Goal: Navigation & Orientation: Understand site structure

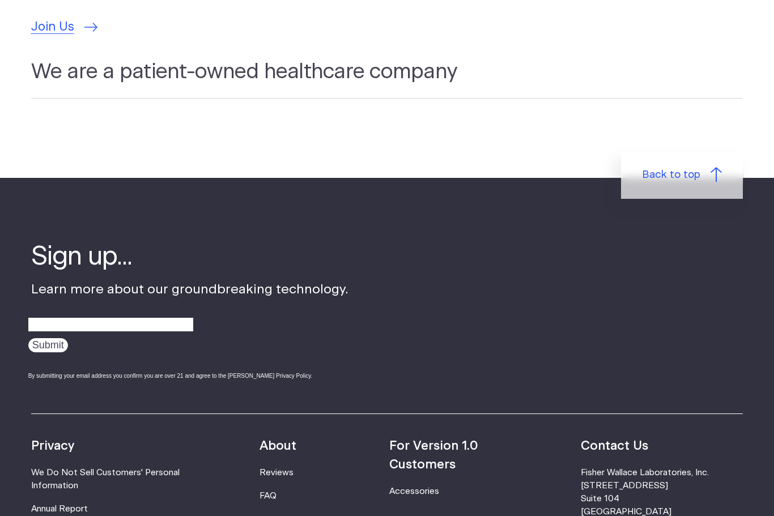
scroll to position [3370, 0]
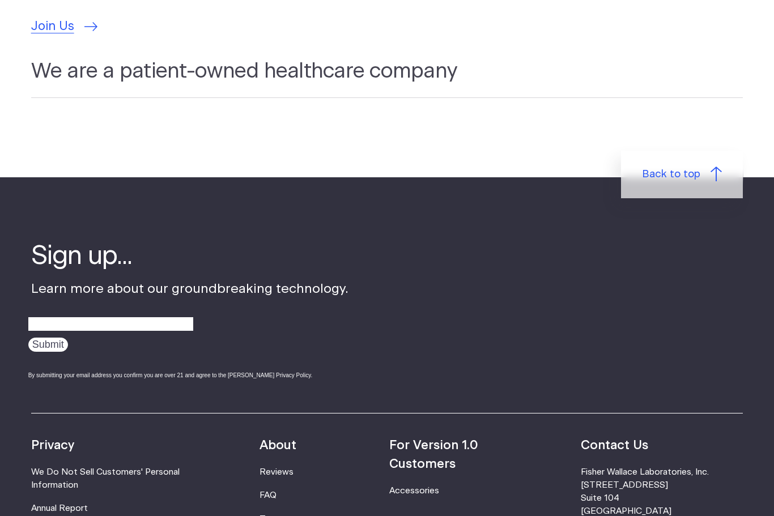
click at [478, 440] on strong "For Version 1.0 Customers" at bounding box center [433, 455] width 89 height 31
click at [307, 516] on link "Treatment instructions" at bounding box center [283, 527] width 48 height 22
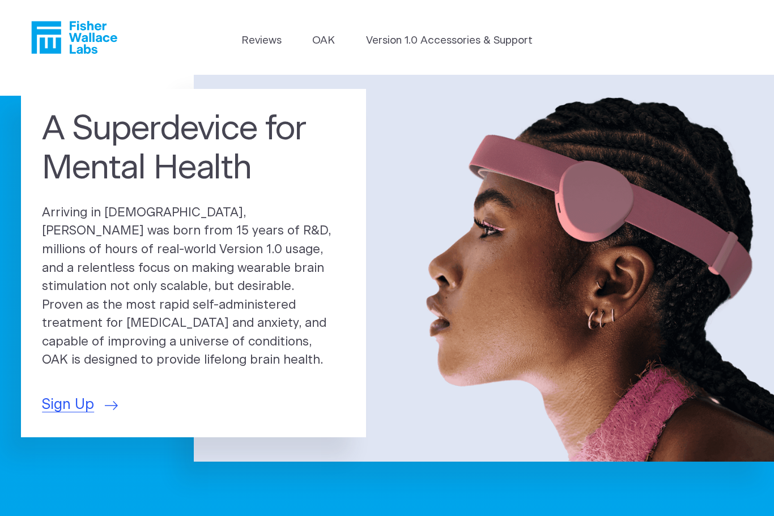
scroll to position [3409, 0]
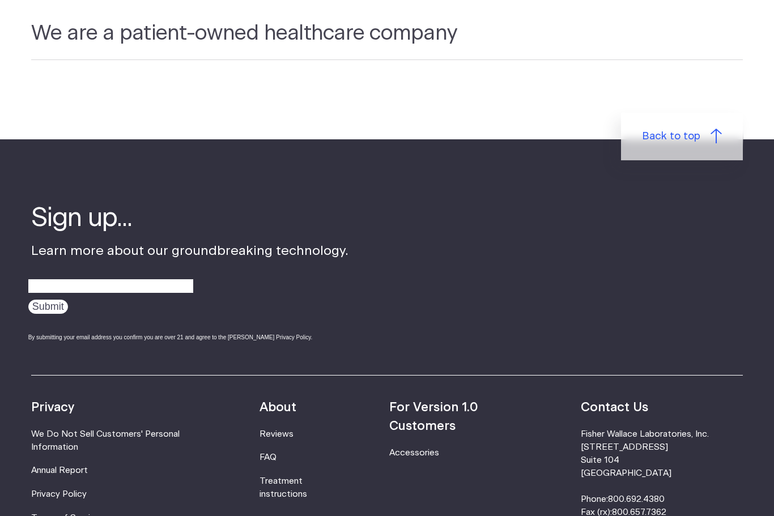
click at [82, 514] on link "Terms of Service" at bounding box center [65, 518] width 69 height 8
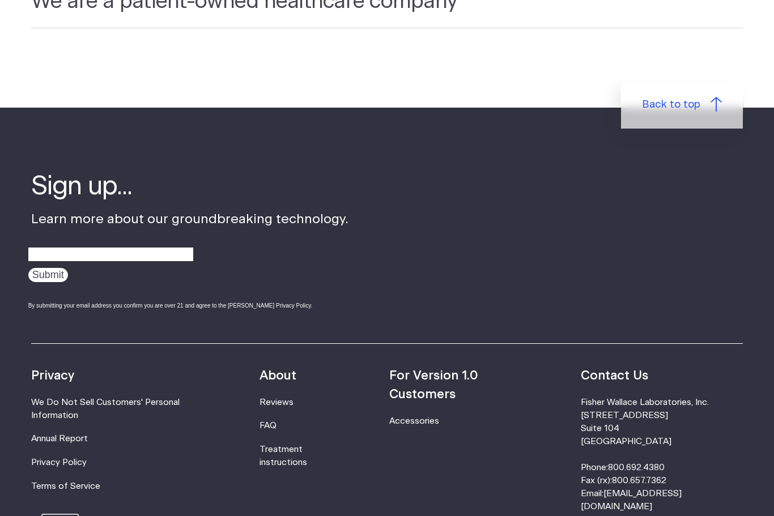
scroll to position [3440, 0]
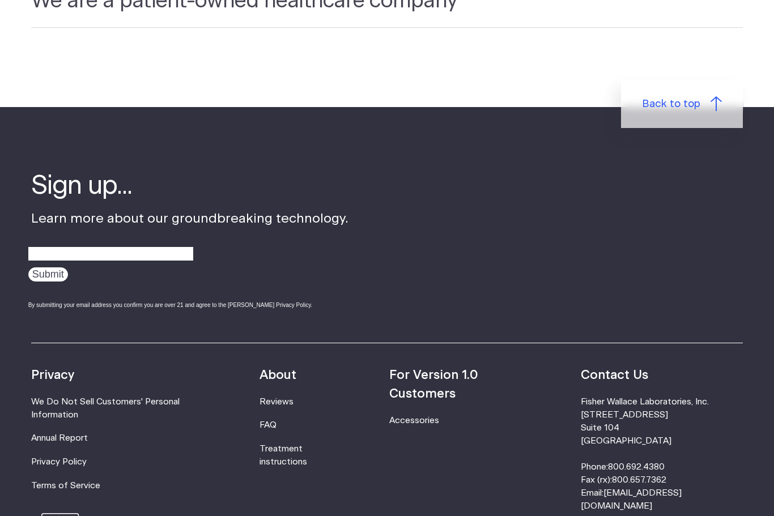
click at [288, 398] on link "Reviews" at bounding box center [276, 402] width 34 height 8
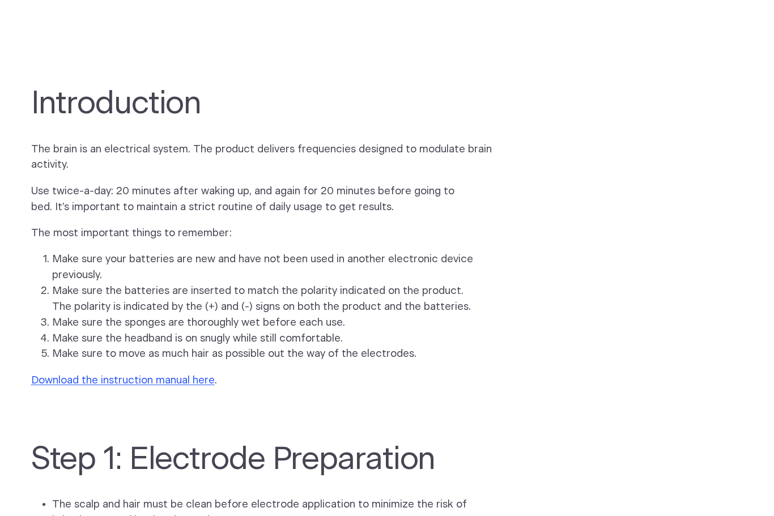
scroll to position [612, 0]
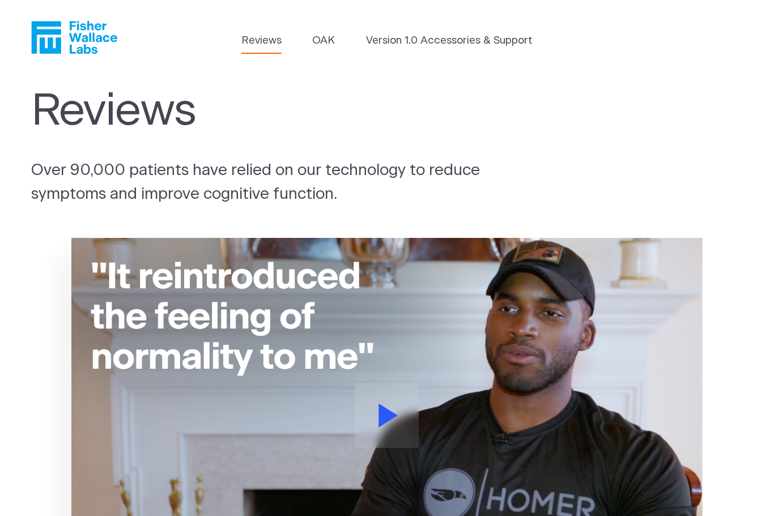
click at [487, 47] on link "Version 1.0 Accessories & Support" at bounding box center [449, 41] width 167 height 16
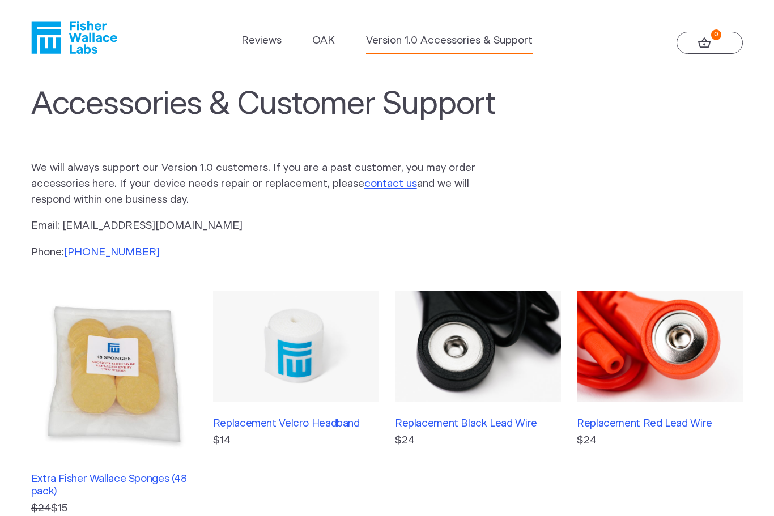
click at [321, 48] on link "OAK" at bounding box center [323, 41] width 23 height 16
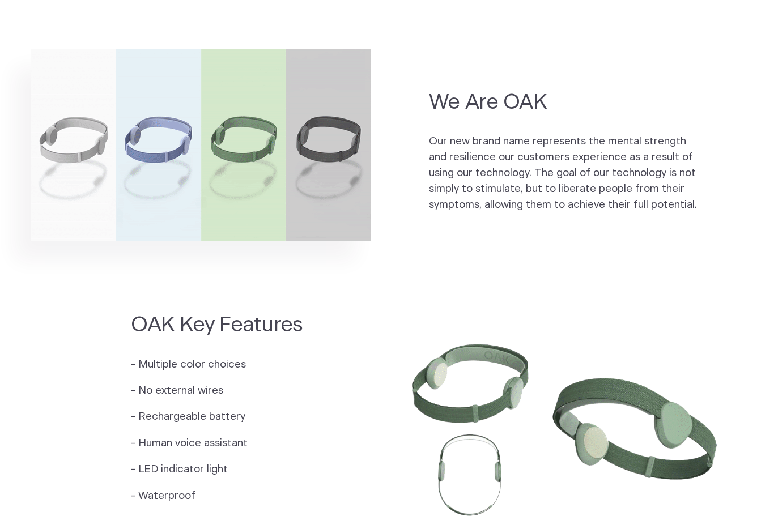
scroll to position [758, 0]
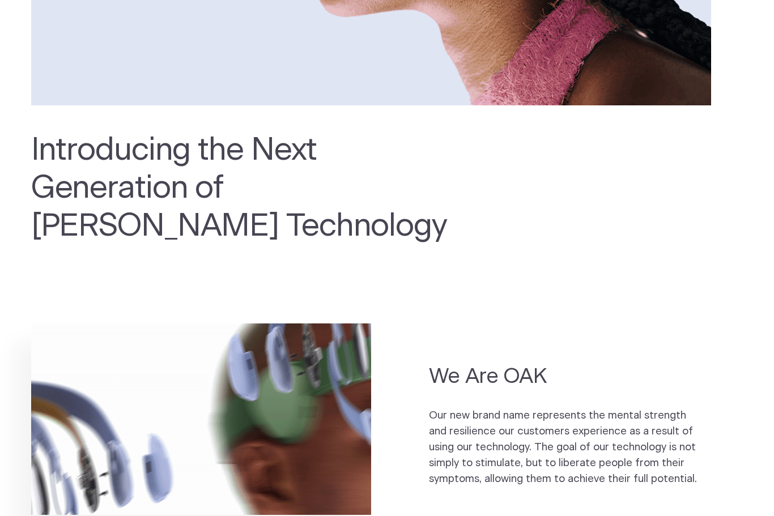
click at [532, 435] on p "Our new brand name represents the mental strength and resilience our customers …" at bounding box center [565, 447] width 272 height 79
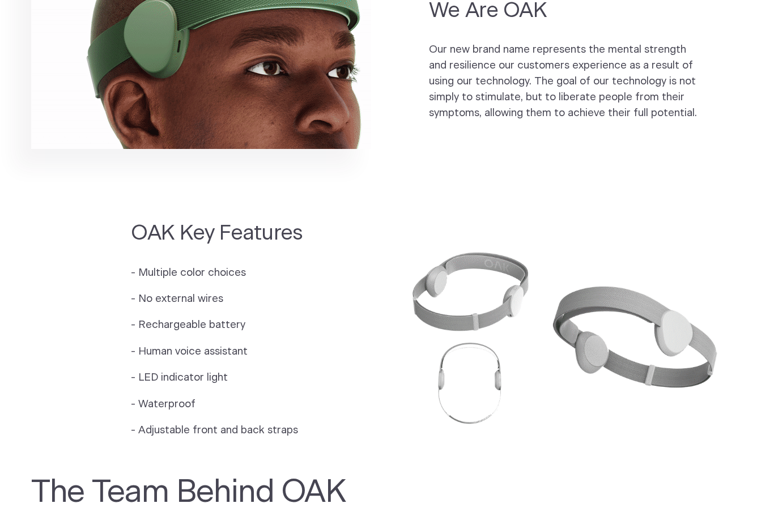
scroll to position [834, 0]
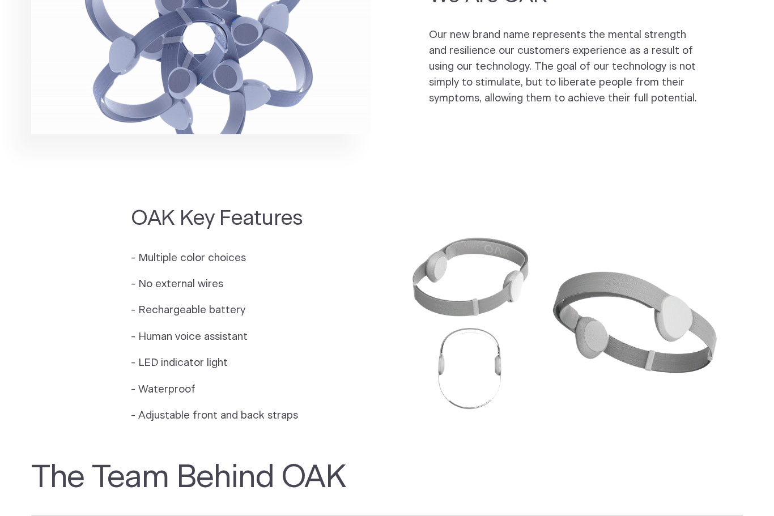
click at [403, 287] on img at bounding box center [565, 319] width 356 height 237
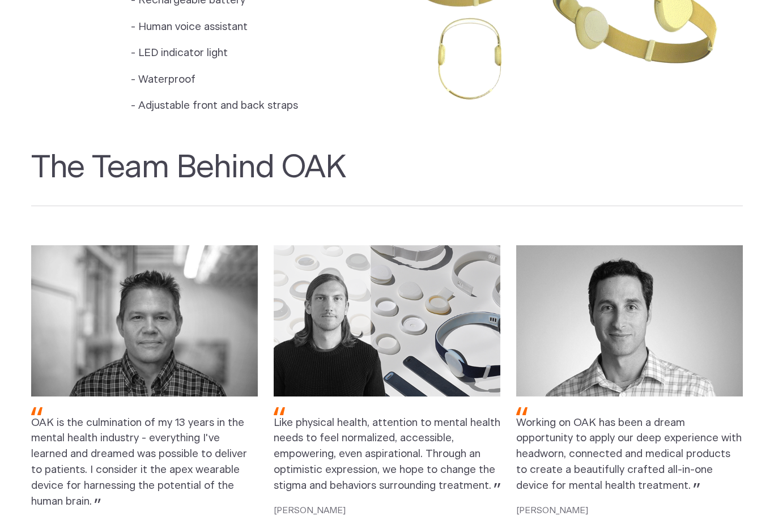
scroll to position [1169, 0]
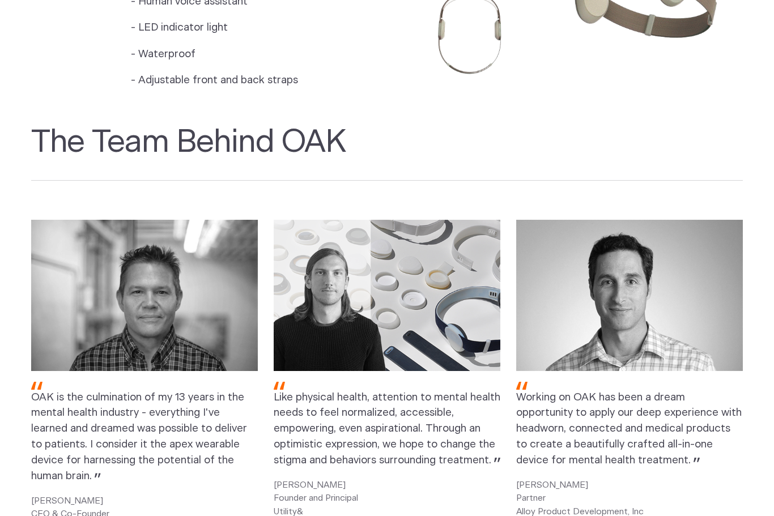
click at [663, 325] on img at bounding box center [629, 295] width 227 height 151
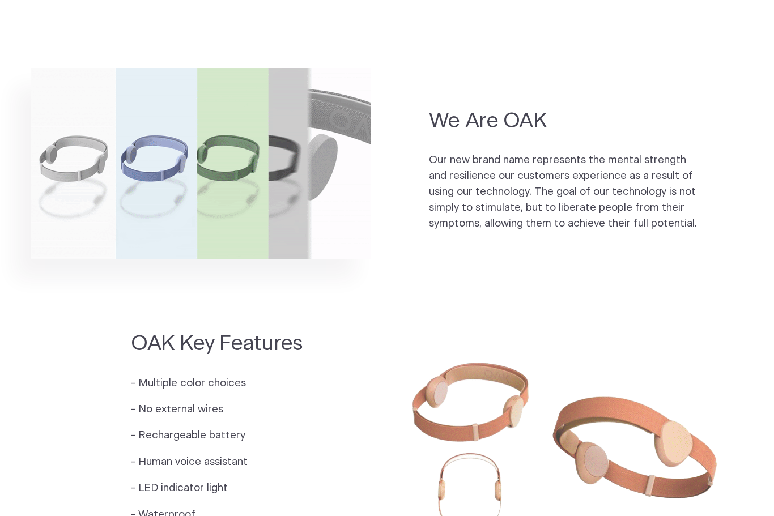
scroll to position [708, 0]
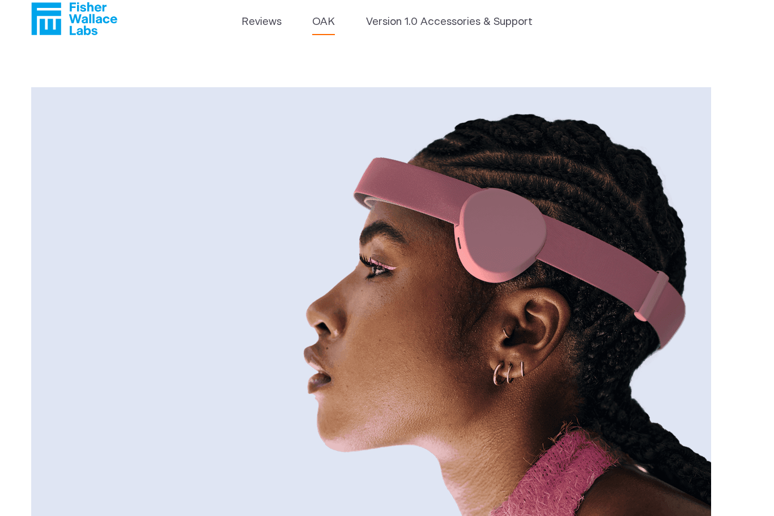
scroll to position [10, 0]
